Goal: Task Accomplishment & Management: Complete application form

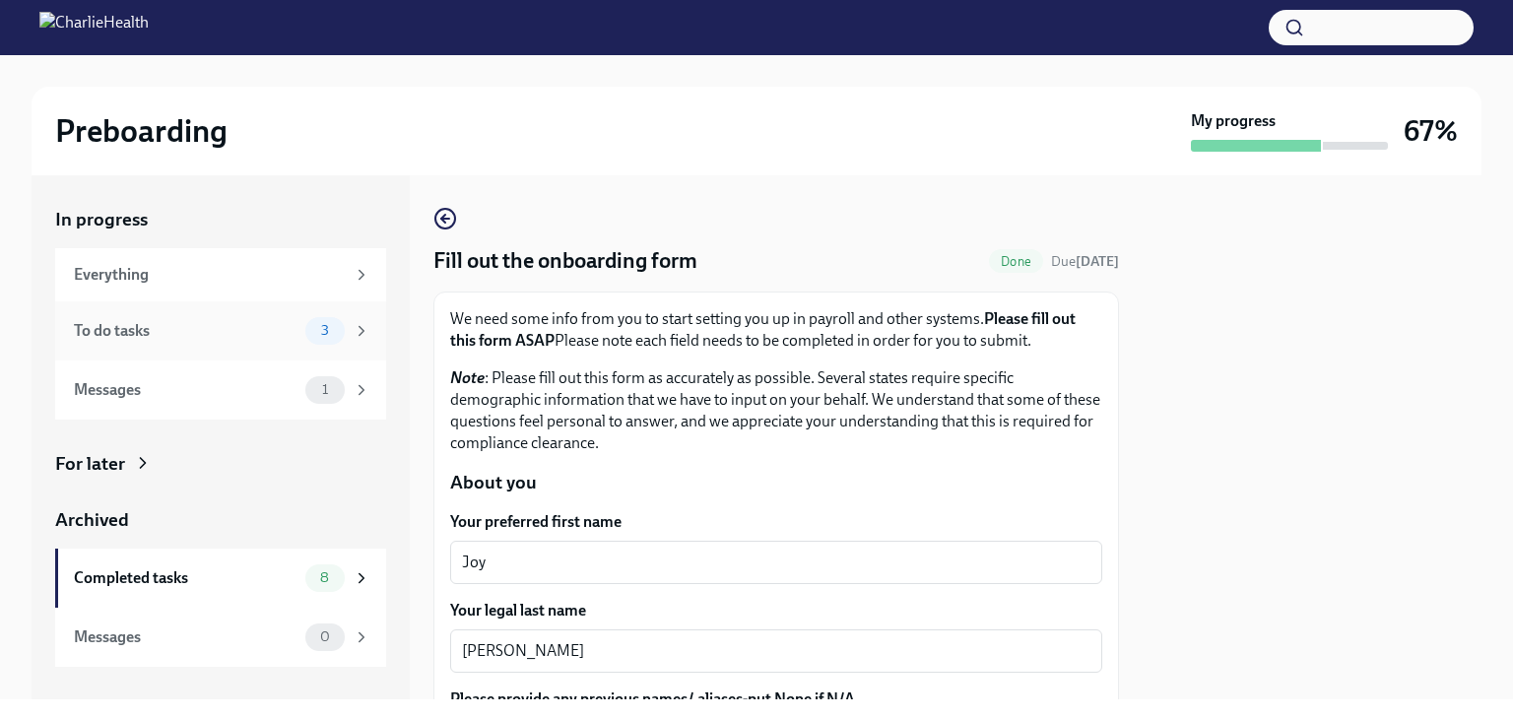
click at [261, 335] on div "To do tasks" at bounding box center [186, 331] width 224 height 22
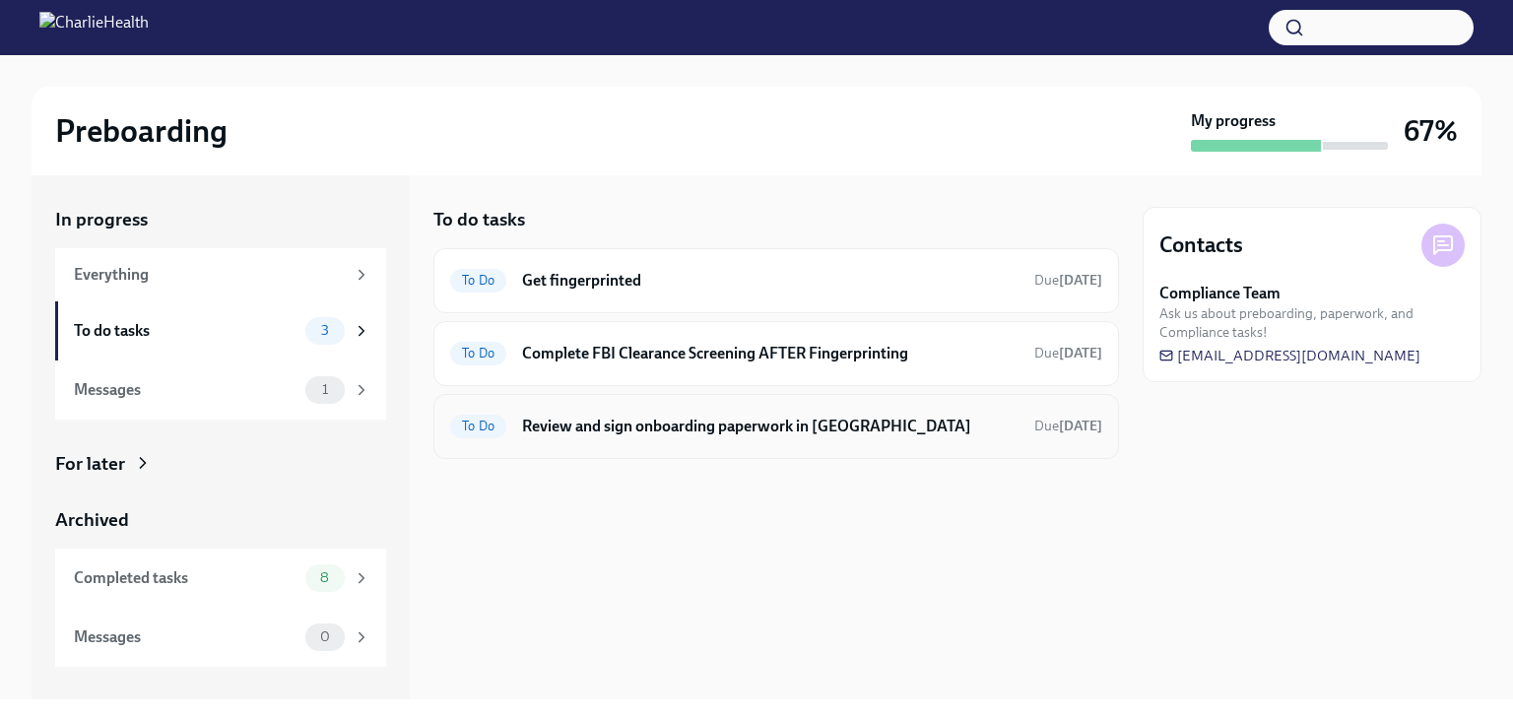
click at [724, 430] on h6 "Review and sign onboarding paperwork in [GEOGRAPHIC_DATA]" at bounding box center [770, 427] width 496 height 22
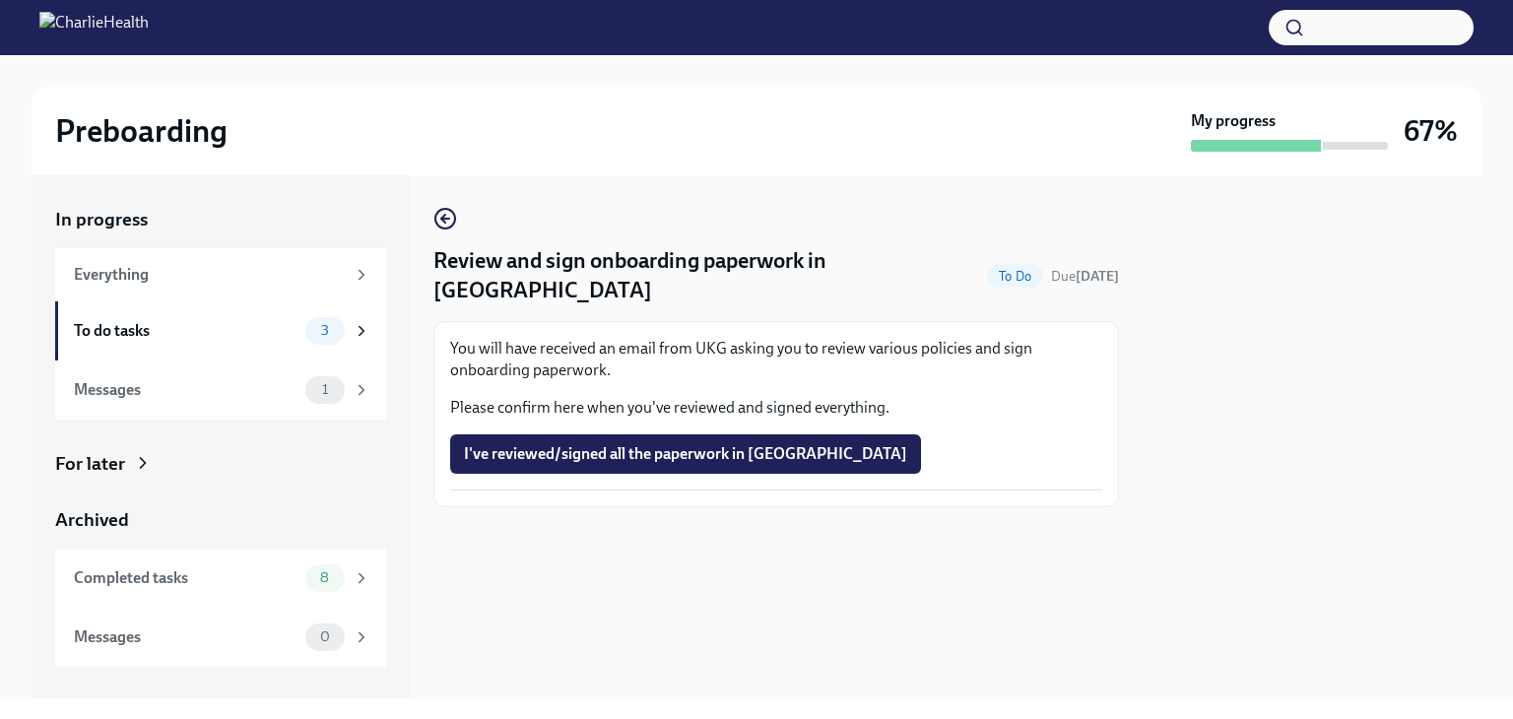
click at [724, 444] on span "I've reviewed/signed all the paperwork in [GEOGRAPHIC_DATA]" at bounding box center [685, 454] width 443 height 20
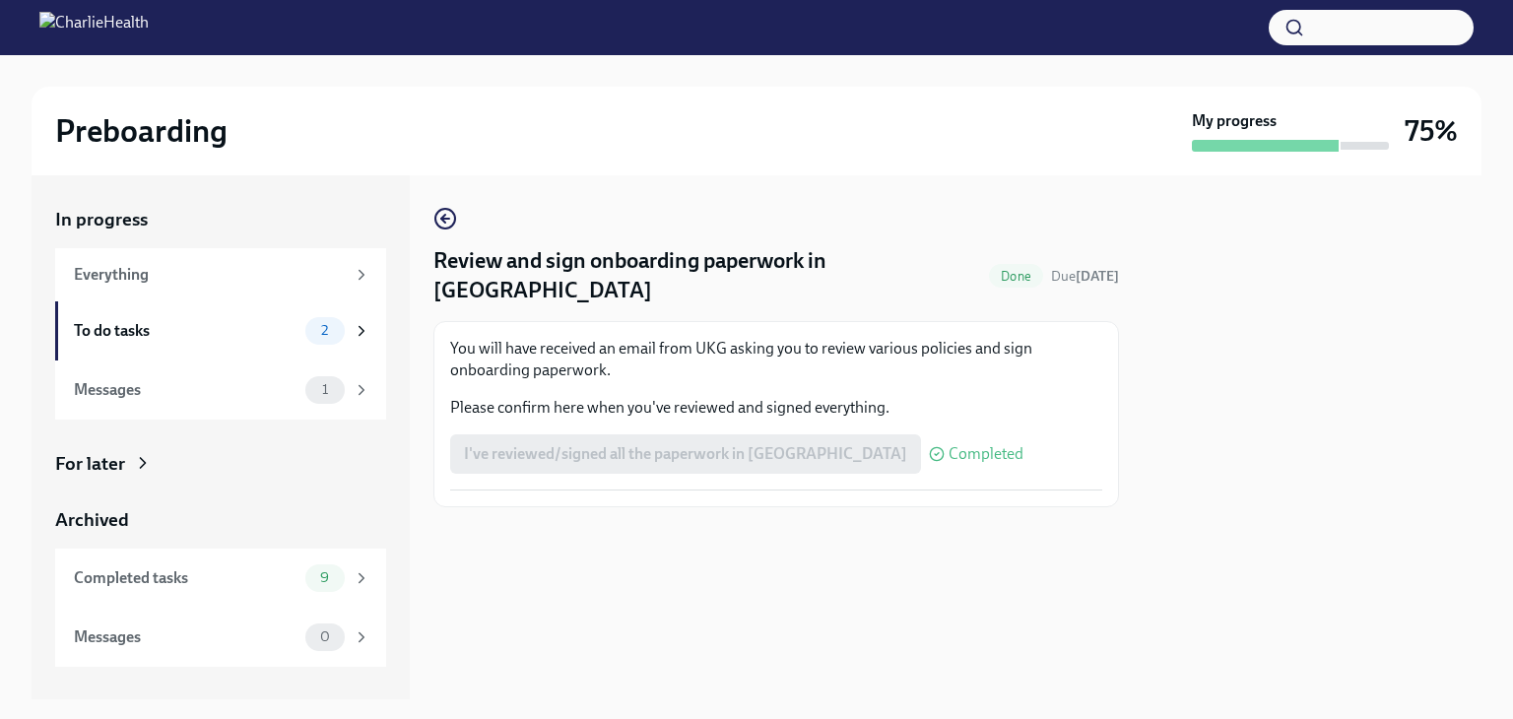
click at [724, 434] on div "I've reviewed/signed all the paperwork in [GEOGRAPHIC_DATA] Completed" at bounding box center [736, 453] width 573 height 39
click at [669, 275] on h4 "Review and sign onboarding paperwork in [GEOGRAPHIC_DATA]" at bounding box center [707, 275] width 548 height 59
click at [686, 338] on p "You will have received an email from UKG asking you to review various policies …" at bounding box center [776, 359] width 652 height 43
click at [232, 321] on div "To do tasks" at bounding box center [186, 331] width 224 height 22
